Goal: Register for event/course

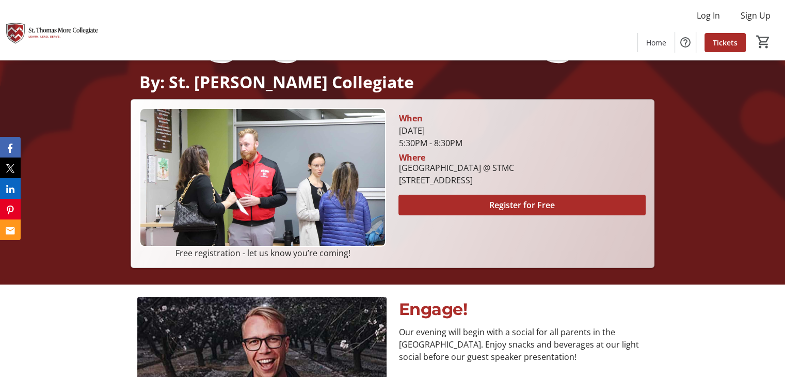
scroll to position [140, 0]
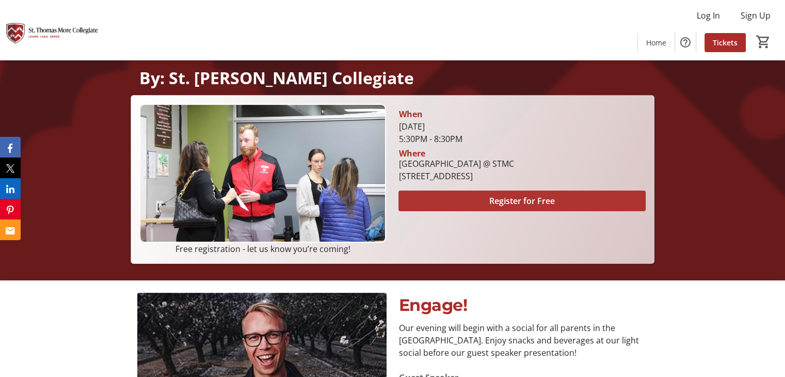
click at [501, 203] on span "Register for Free" at bounding box center [522, 201] width 66 height 12
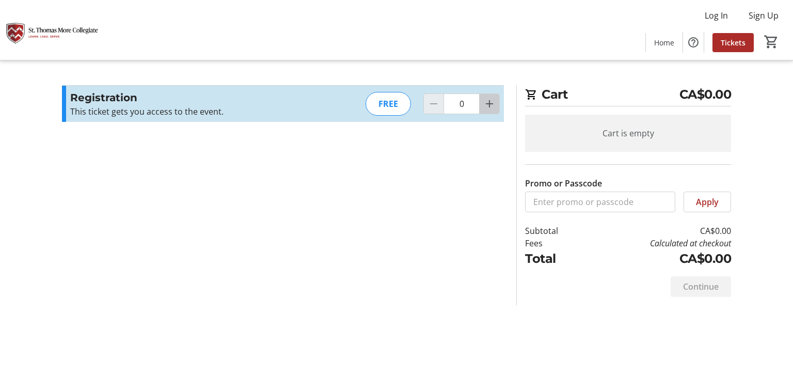
click at [489, 109] on mat-icon "Increment by one" at bounding box center [489, 104] width 12 height 12
type input "1"
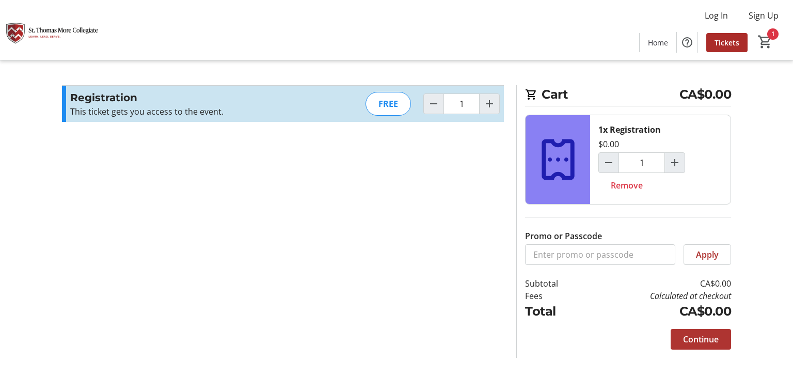
click at [703, 341] on span "Continue" at bounding box center [701, 339] width 36 height 12
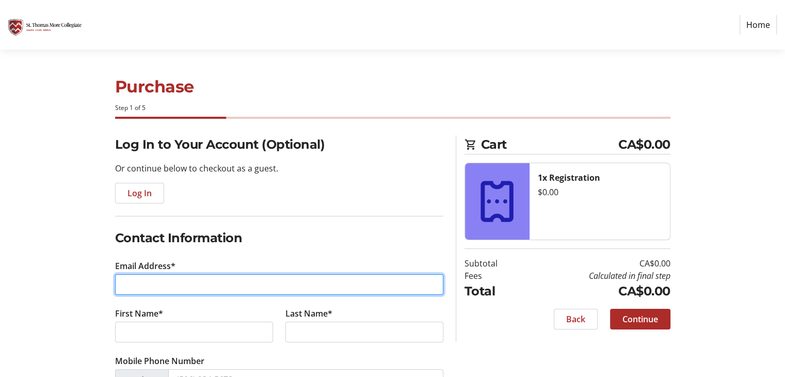
click at [384, 283] on input "Email Address*" at bounding box center [279, 284] width 328 height 21
type input "[EMAIL_ADDRESS][DOMAIN_NAME]"
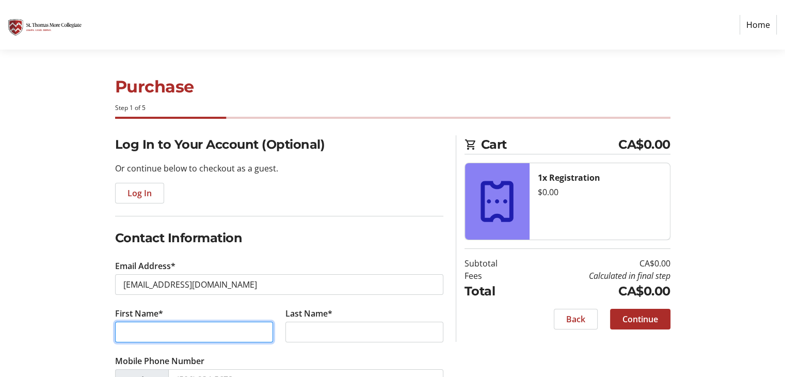
click at [237, 330] on input "First Name*" at bounding box center [194, 332] width 158 height 21
type input "[PERSON_NAME]"
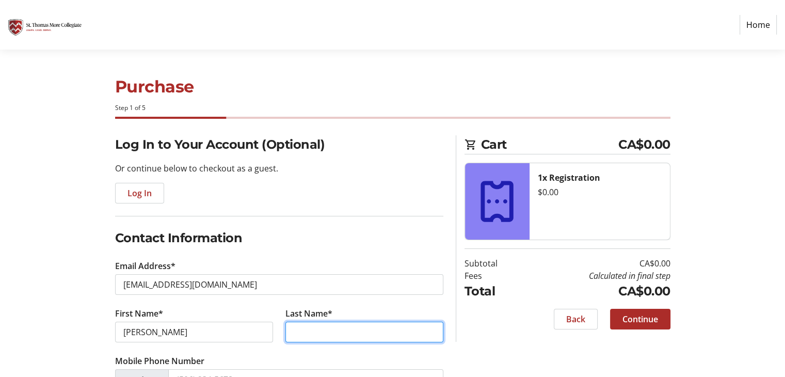
click at [332, 322] on input "Last Name*" at bounding box center [364, 332] width 158 height 21
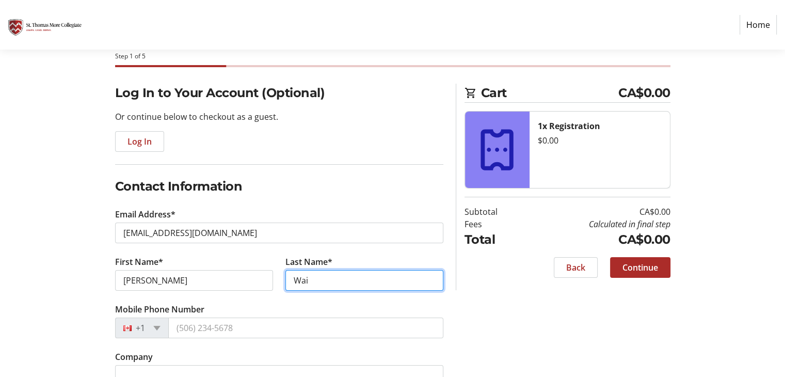
type input "Wai"
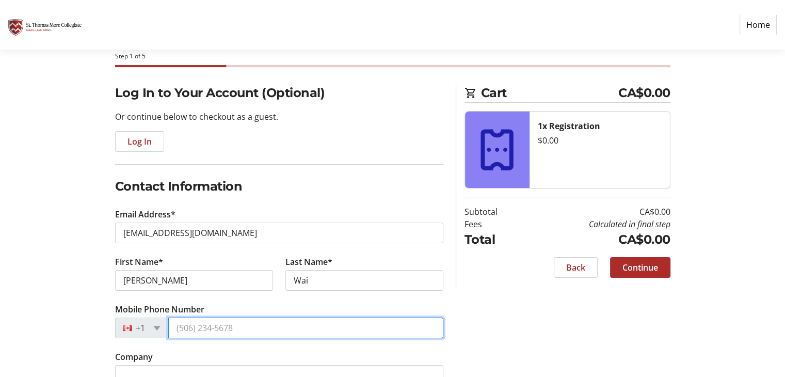
click at [240, 329] on input "Mobile Phone Number" at bounding box center [305, 327] width 275 height 21
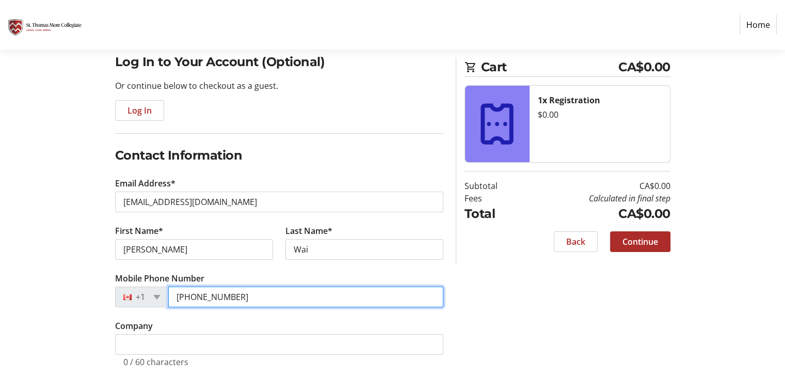
scroll to position [97, 0]
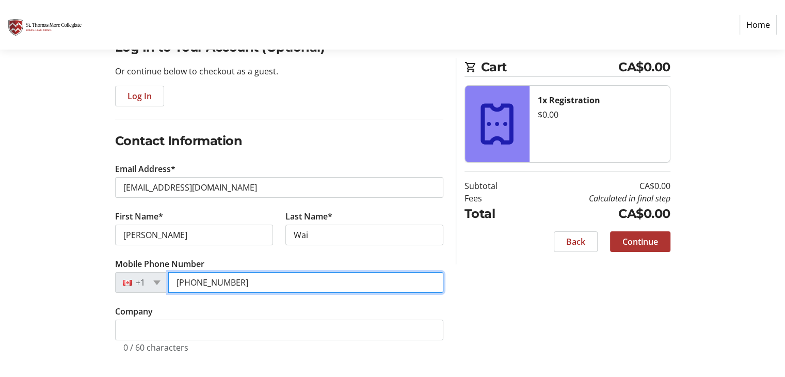
type input "[PHONE_NUMBER]"
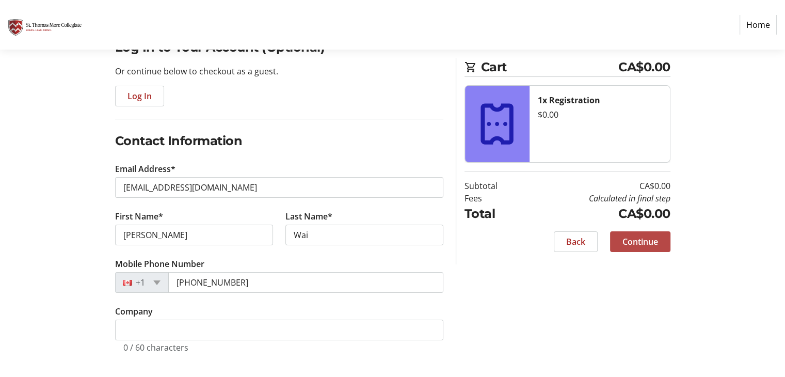
click at [640, 244] on span "Continue" at bounding box center [641, 241] width 36 height 12
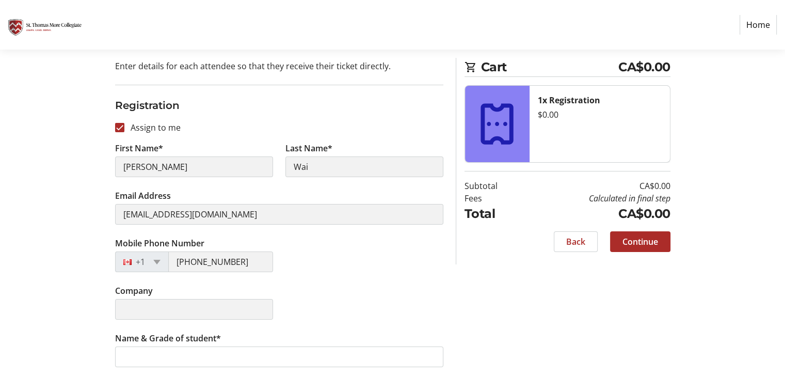
scroll to position [104, 0]
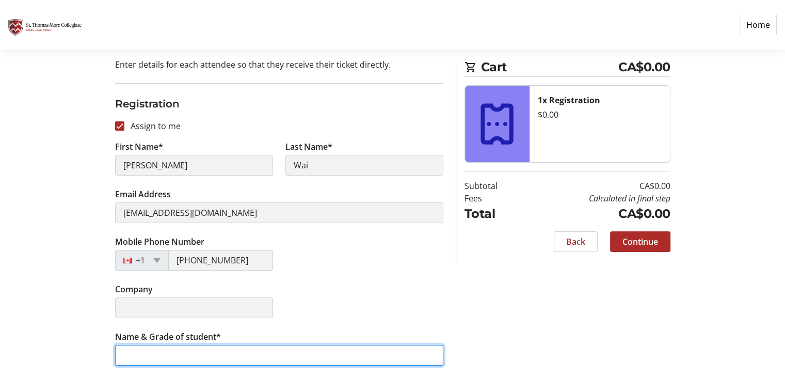
click at [378, 346] on input "Name & Grade of student*" at bounding box center [279, 355] width 328 height 21
type input "G"
type input "[PERSON_NAME] (Grade 11)"
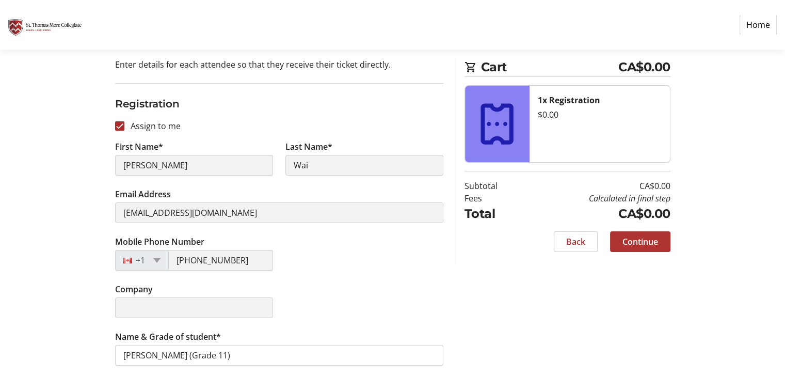
click at [642, 246] on span "Continue" at bounding box center [641, 241] width 36 height 12
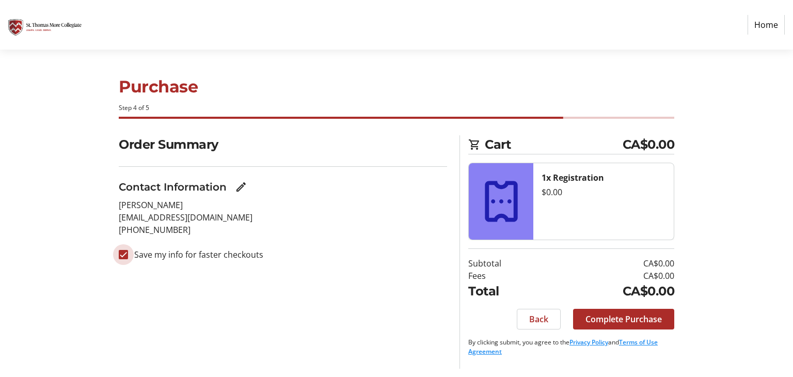
click at [124, 257] on input "Save my info for faster checkouts" at bounding box center [123, 254] width 9 height 9
checkbox input "false"
click at [638, 319] on span "Complete Purchase" at bounding box center [623, 319] width 76 height 12
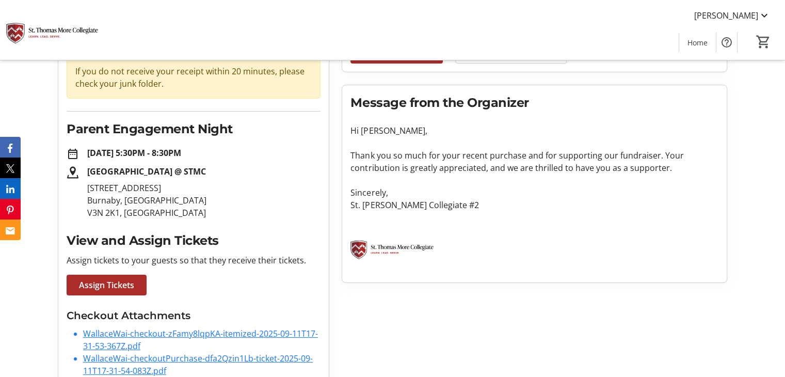
scroll to position [128, 0]
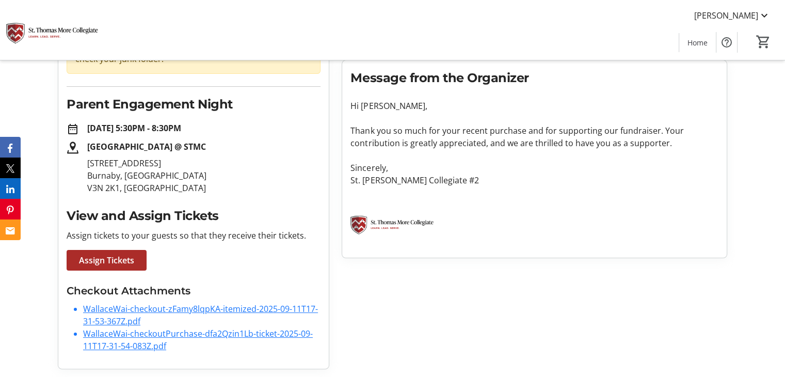
click at [235, 310] on link "WallaceWai-checkout-zFamy8lqpKA-itemized-2025-09-11T17-31-53-367Z.pdf" at bounding box center [200, 315] width 235 height 24
click at [220, 333] on link "WallaceWai-checkoutPurchase-dfa2Qzin1Lb-ticket-2025-09-11T17-31-54-083Z.pdf" at bounding box center [198, 340] width 230 height 24
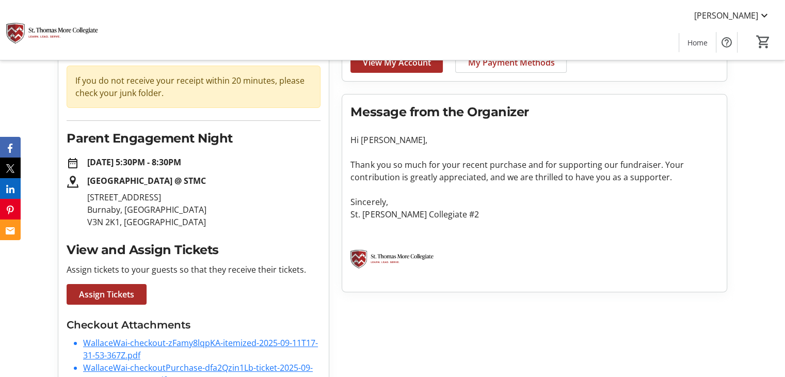
scroll to position [76, 0]
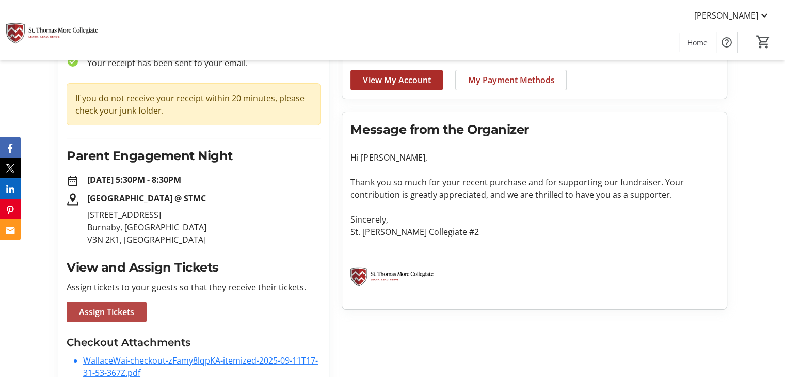
click at [120, 312] on span "Assign Tickets" at bounding box center [106, 312] width 55 height 12
